Goal: Use online tool/utility

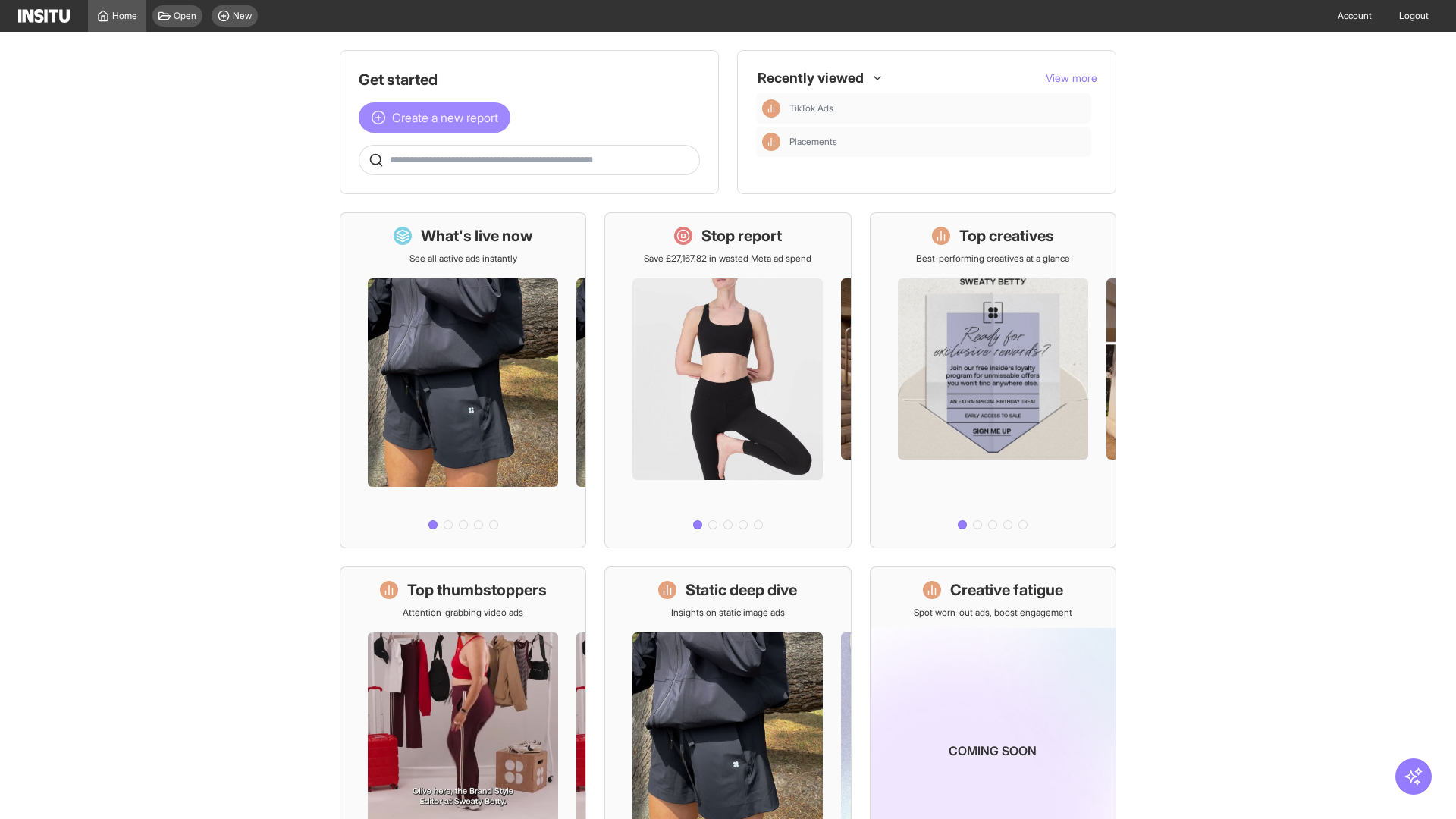
click at [438, 118] on span "Create a new report" at bounding box center [445, 118] width 106 height 19
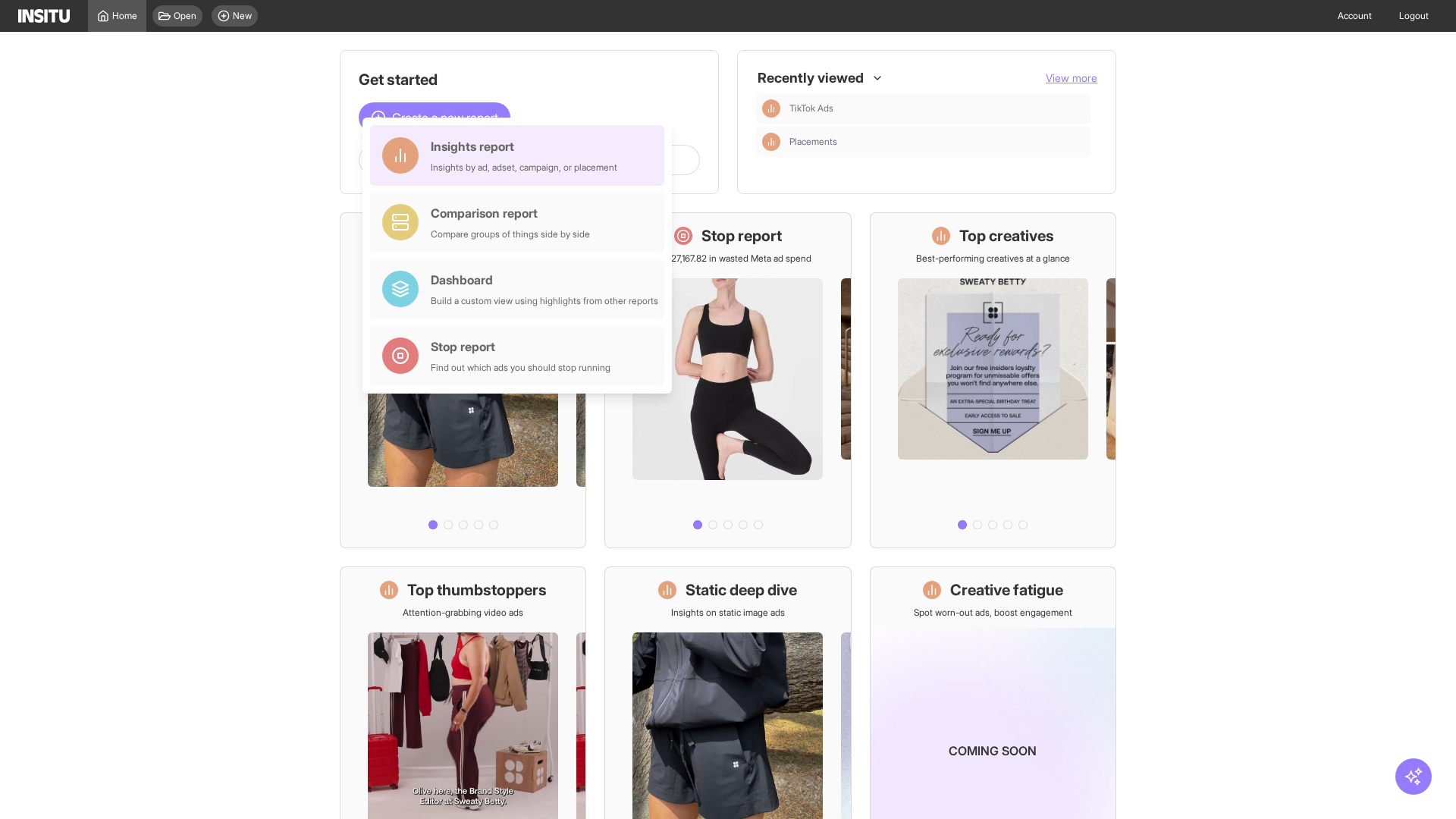
click at [521, 156] on div "Insights report Insights by ad, adset, campaign, or placement" at bounding box center [524, 155] width 187 height 36
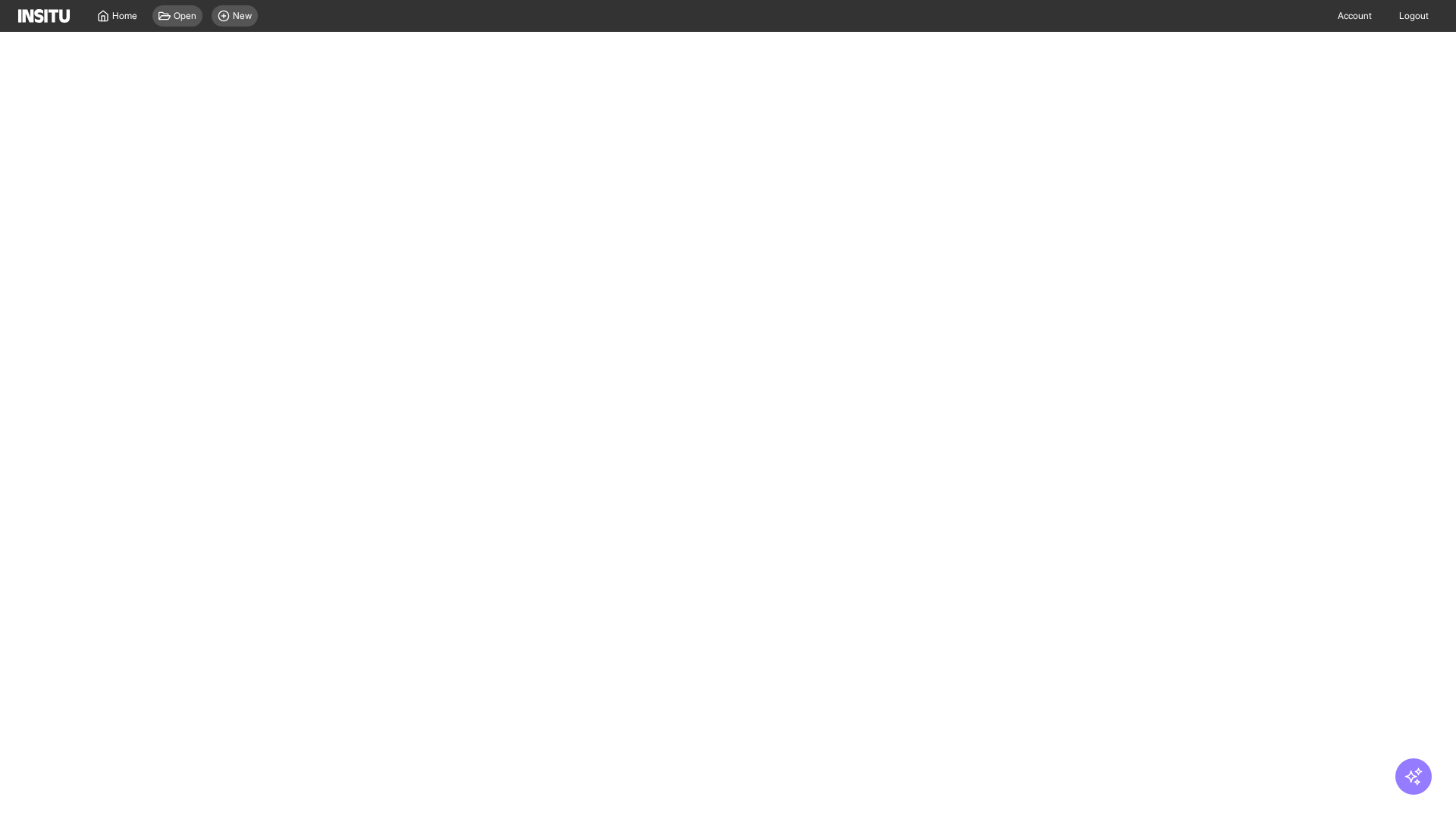
select select "**"
